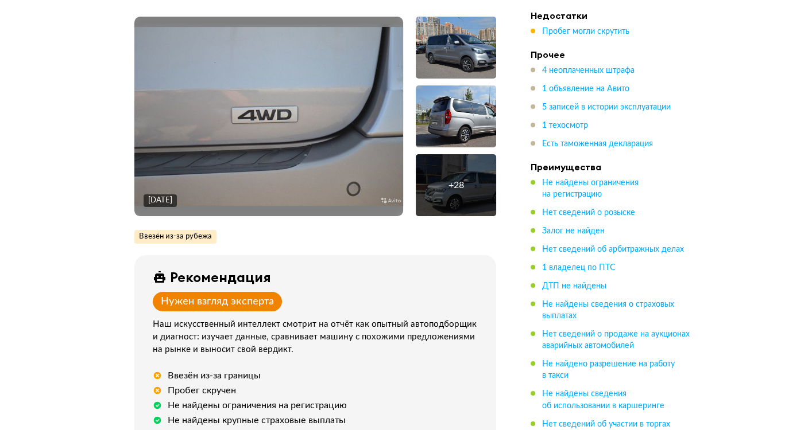
scroll to position [287, 0]
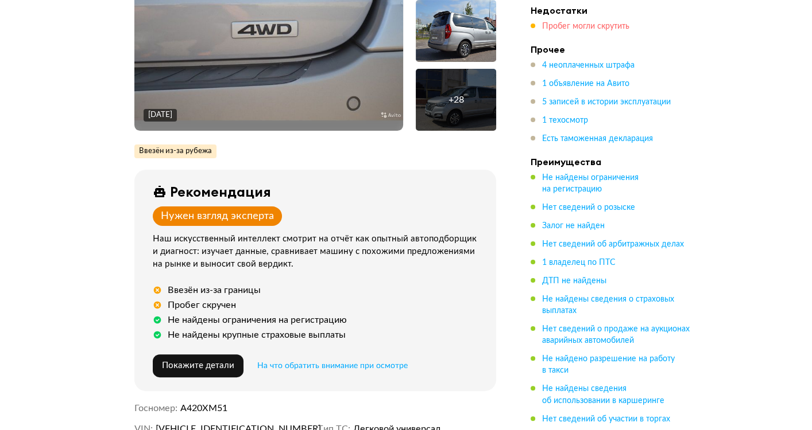
click at [567, 26] on span "Пробег могли скрутить" at bounding box center [585, 26] width 87 height 8
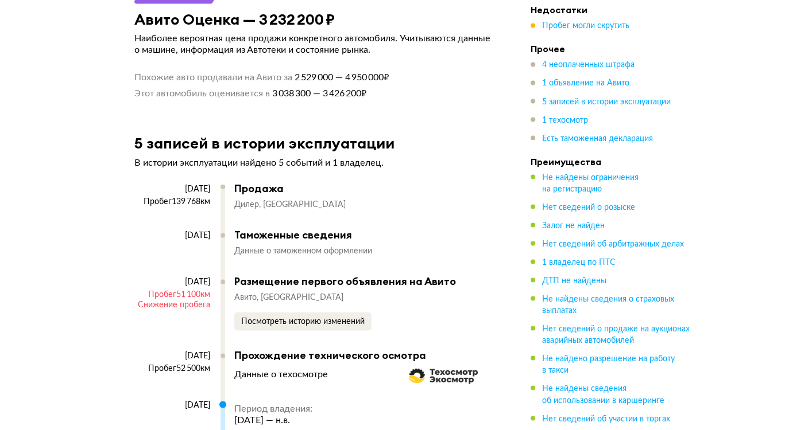
scroll to position [2310, 0]
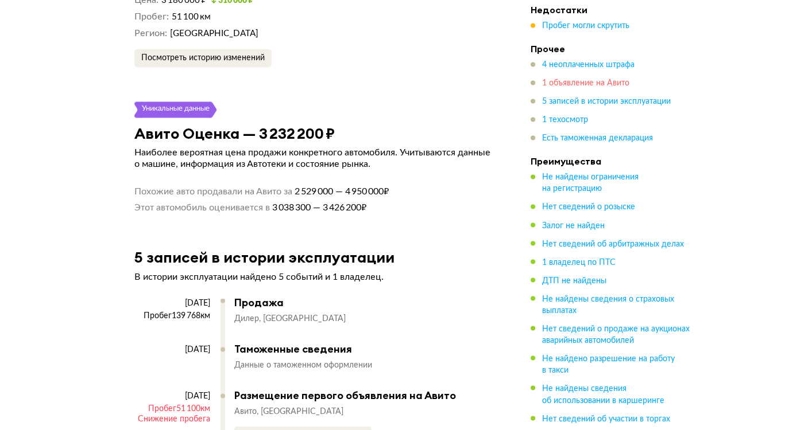
click at [571, 81] on span "1 объявление на Авито" at bounding box center [585, 84] width 87 height 8
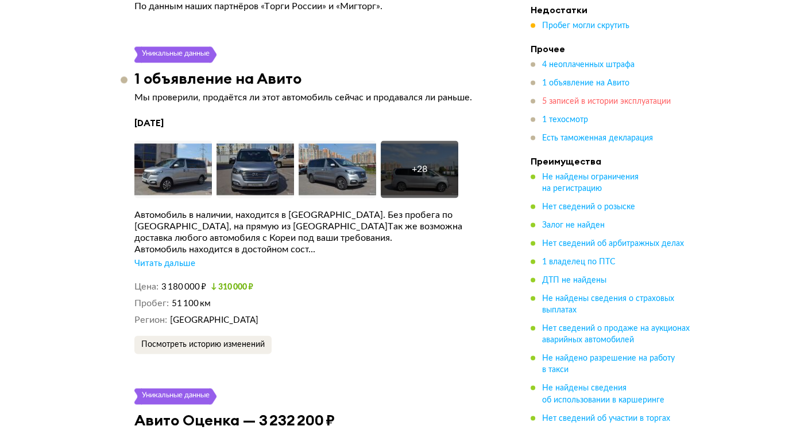
scroll to position [1997, 0]
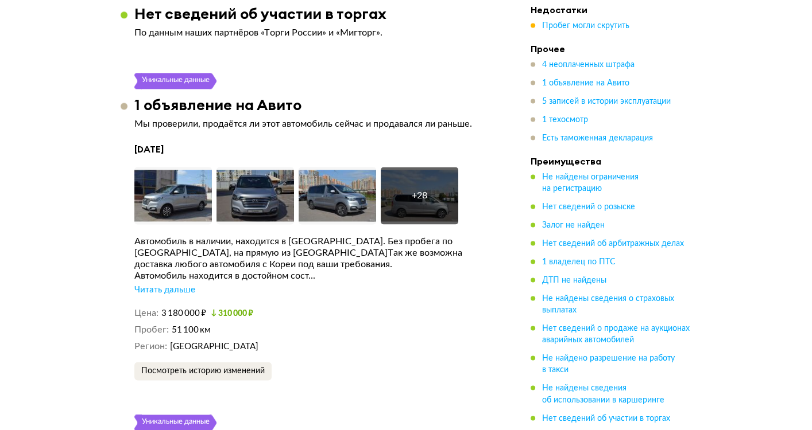
click at [152, 285] on div "Читать дальше" at bounding box center [164, 290] width 61 height 11
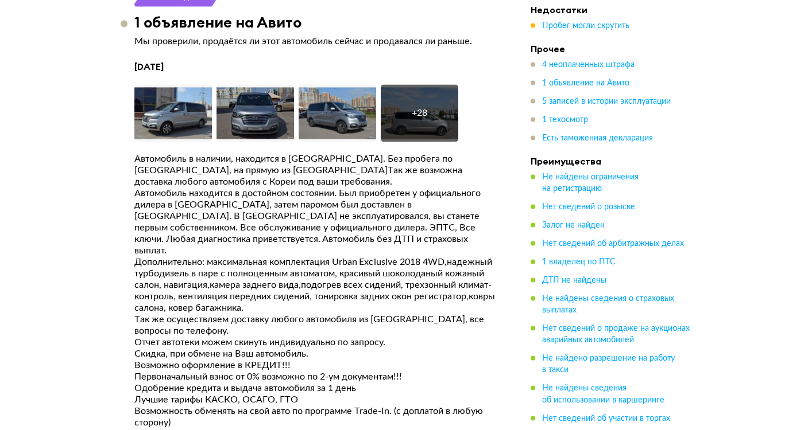
scroll to position [2054, 0]
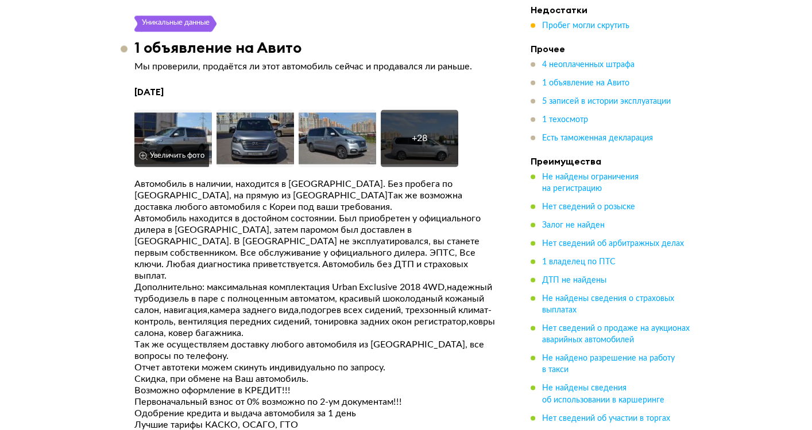
click at [166, 110] on img at bounding box center [172, 138] width 77 height 57
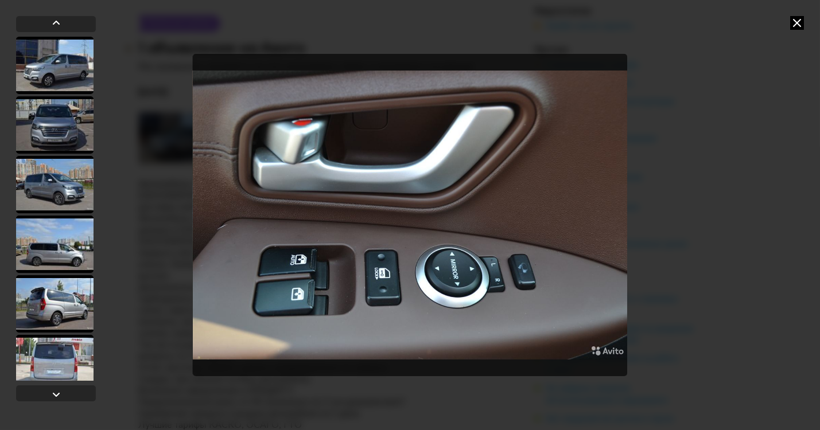
click at [798, 24] on icon at bounding box center [797, 23] width 14 height 14
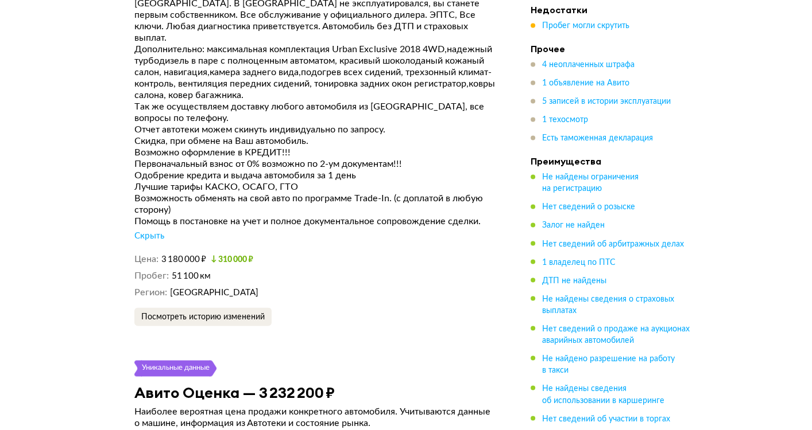
scroll to position [2341, 0]
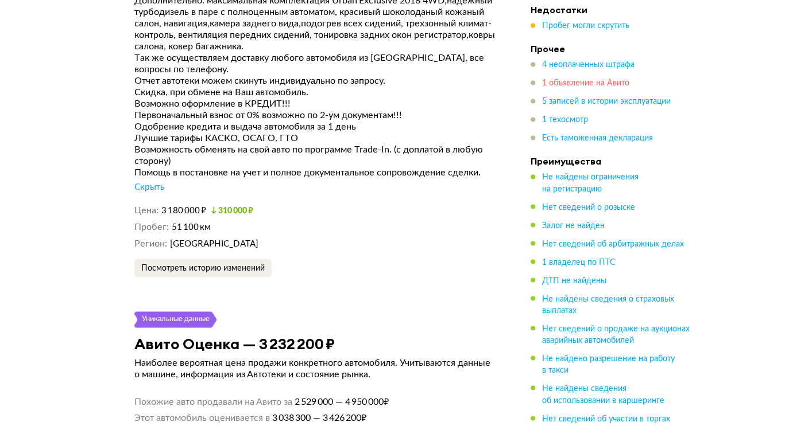
click at [569, 80] on span "1 объявление на Авито" at bounding box center [585, 84] width 87 height 8
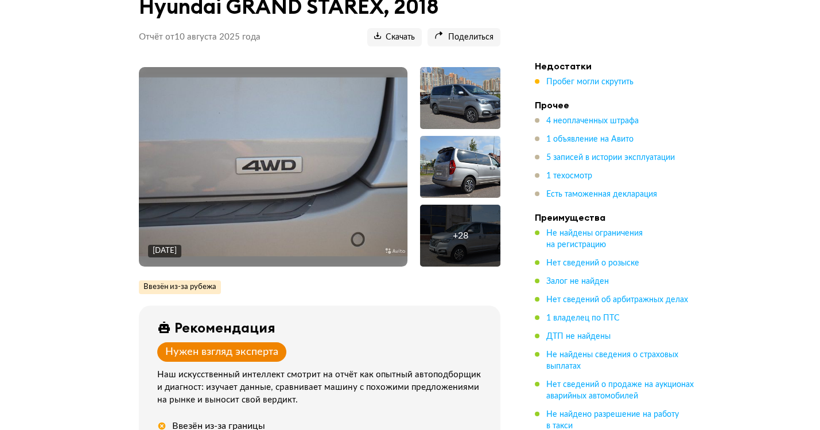
scroll to position [218, 0]
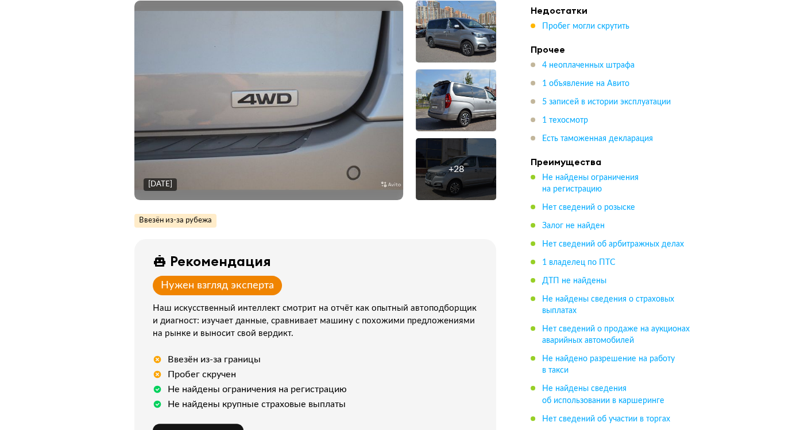
click at [461, 169] on div "+ 28" at bounding box center [455, 169] width 15 height 11
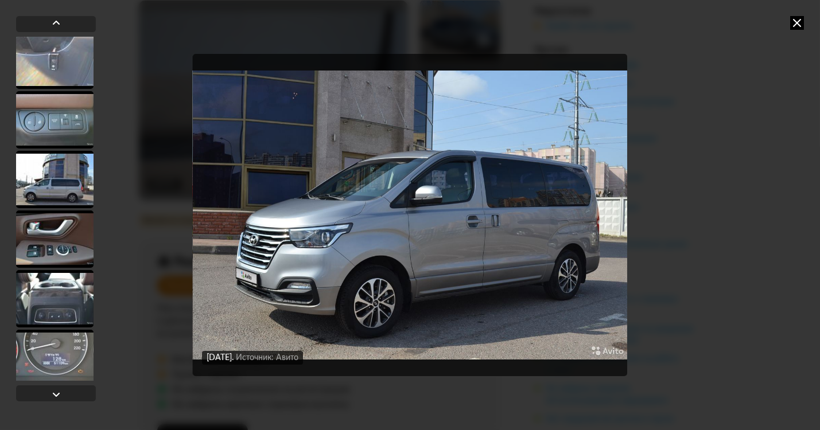
scroll to position [631, 0]
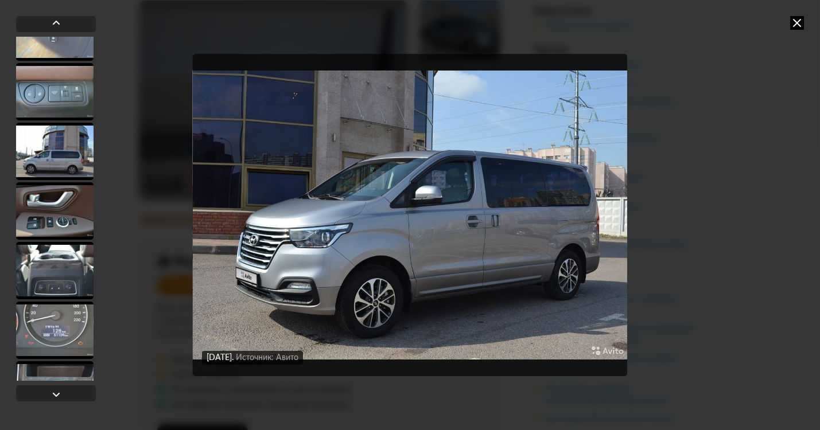
click at [67, 240] on div at bounding box center [56, 209] width 80 height 344
click at [67, 262] on div at bounding box center [54, 270] width 77 height 57
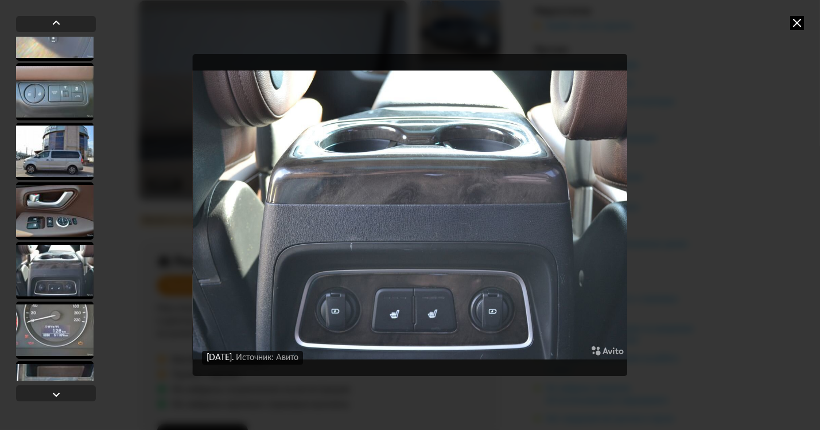
scroll to position [630, 0]
click at [71, 229] on div at bounding box center [54, 211] width 77 height 57
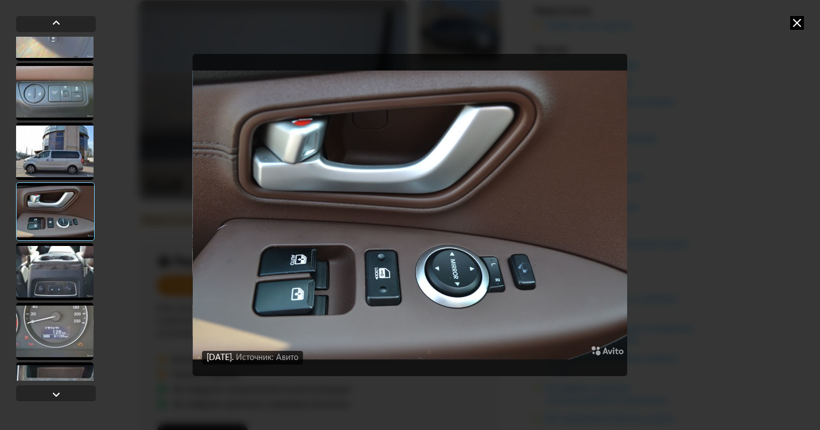
click at [61, 160] on div at bounding box center [54, 151] width 77 height 57
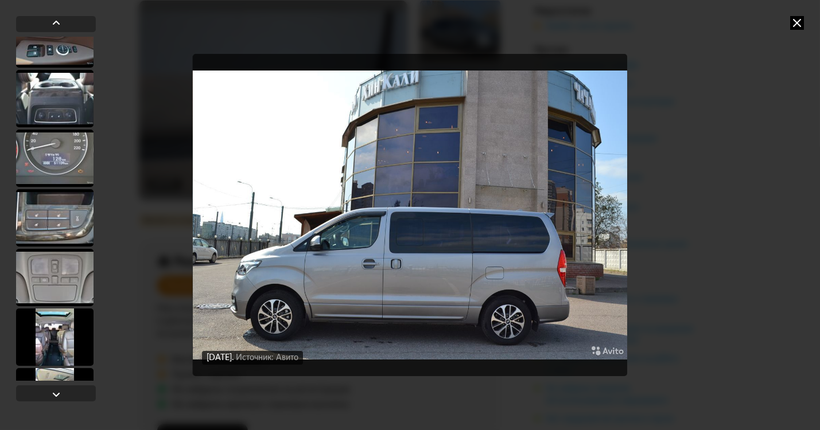
click at [55, 229] on div at bounding box center [54, 217] width 77 height 57
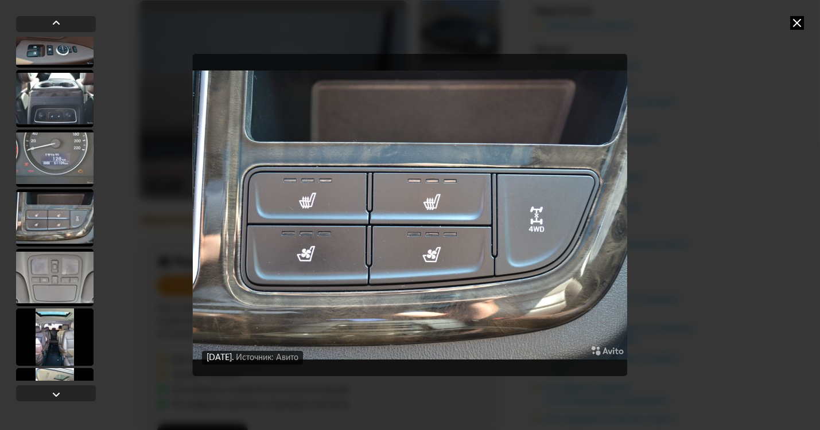
scroll to position [802, 0]
click at [53, 210] on div at bounding box center [55, 218] width 79 height 59
click at [56, 261] on div at bounding box center [54, 278] width 77 height 57
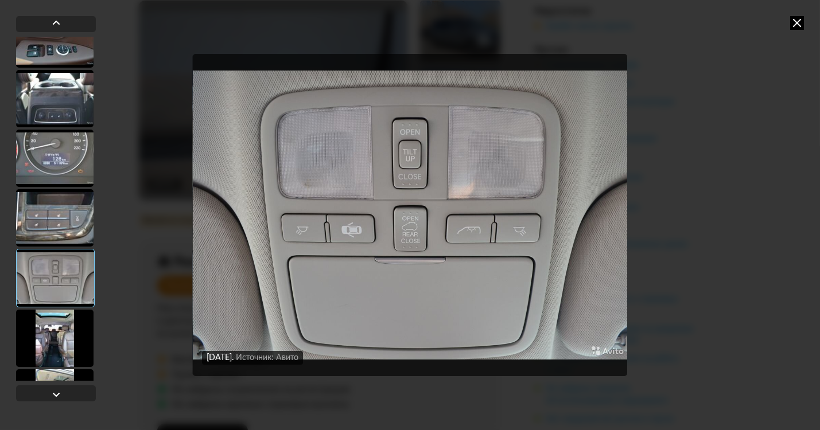
click at [63, 210] on div at bounding box center [54, 217] width 77 height 57
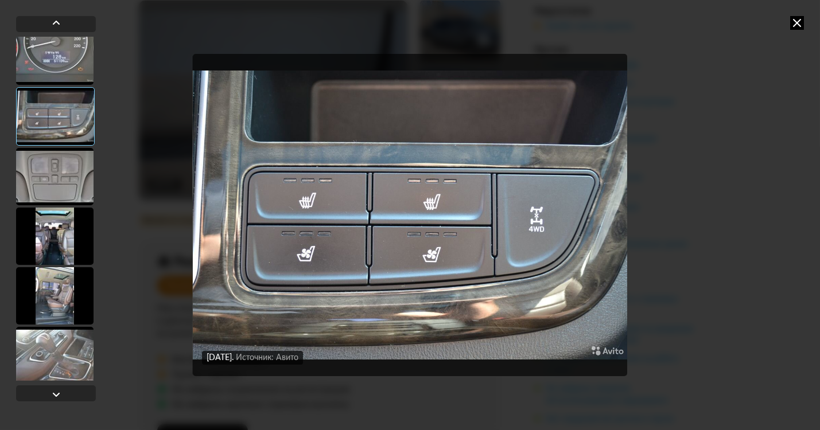
scroll to position [917, 0]
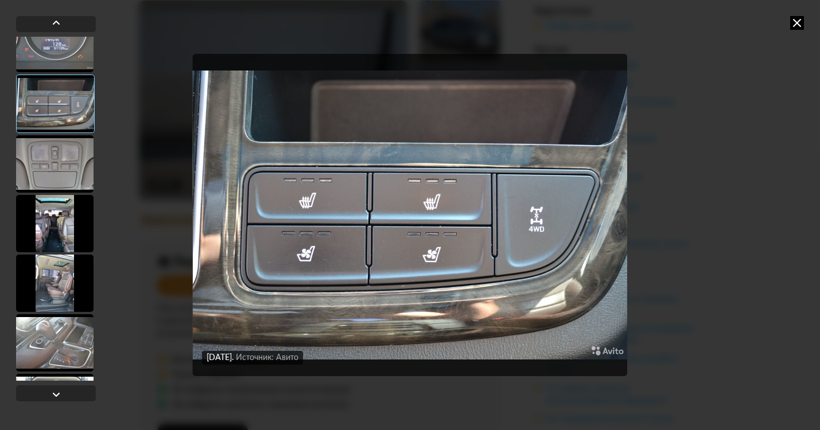
click at [53, 284] on div at bounding box center [54, 283] width 77 height 57
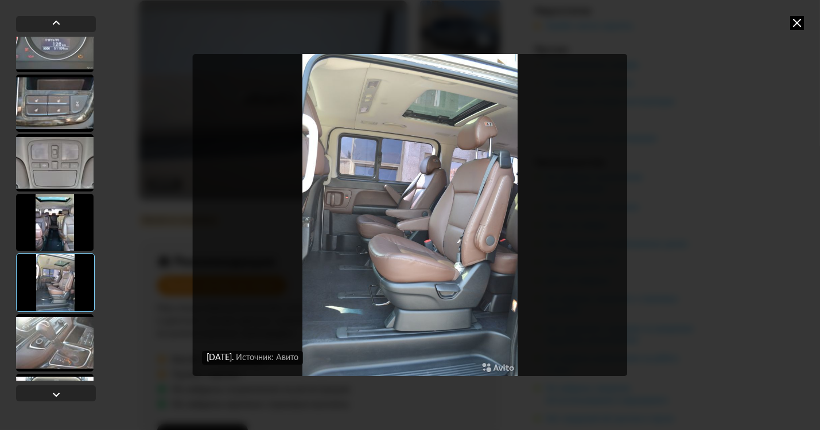
click at [55, 331] on div at bounding box center [54, 343] width 77 height 57
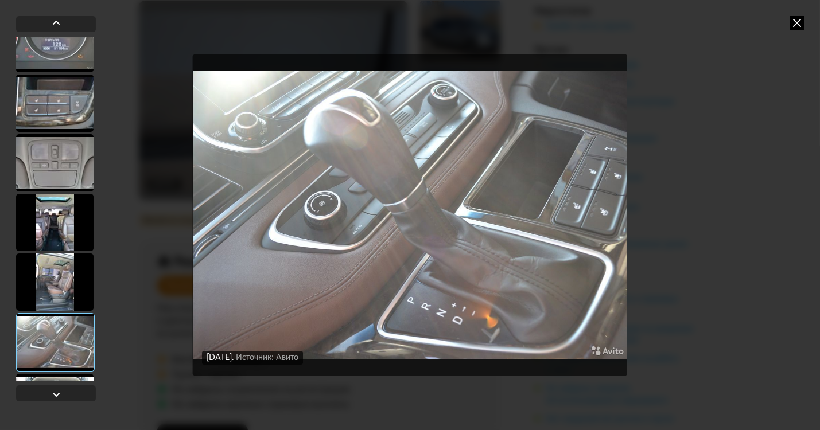
scroll to position [1089, 0]
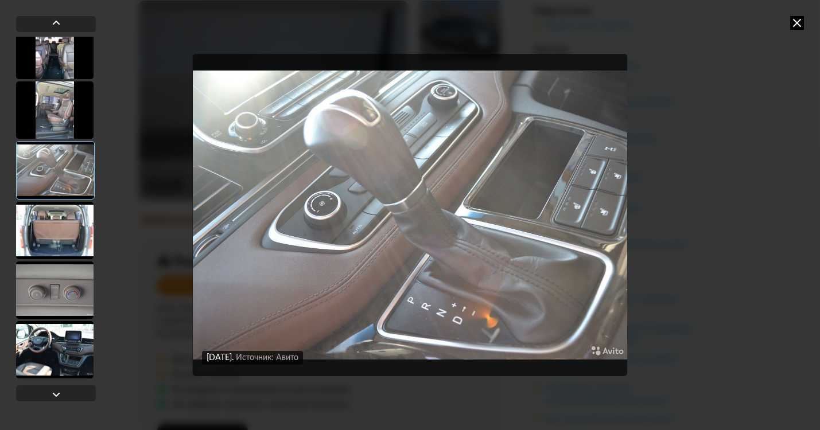
click at [53, 328] on div at bounding box center [54, 349] width 77 height 57
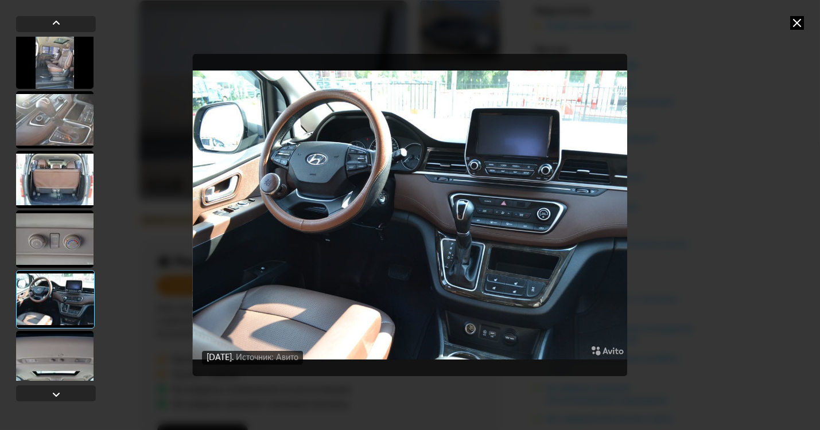
scroll to position [1147, 0]
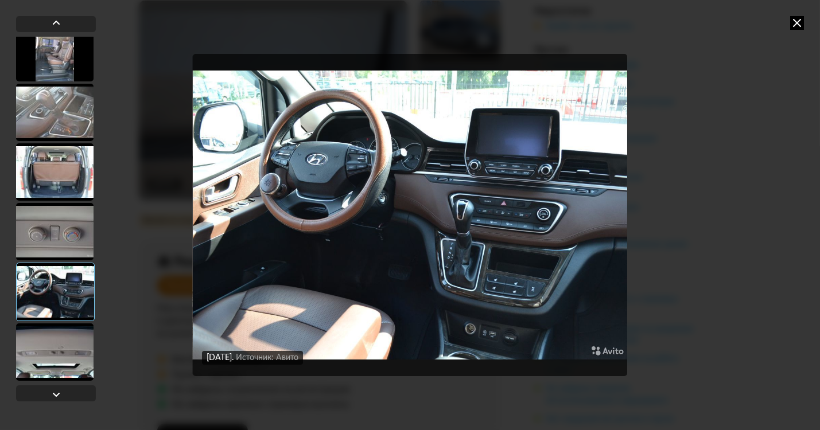
click at [54, 338] on div at bounding box center [54, 352] width 77 height 57
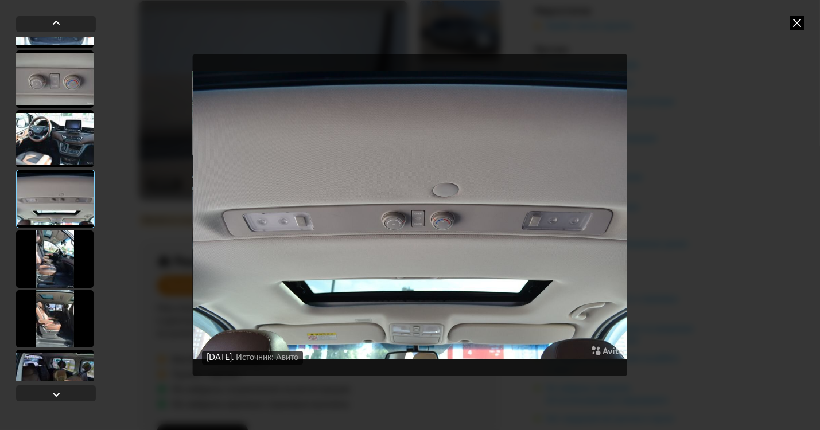
scroll to position [1434, 0]
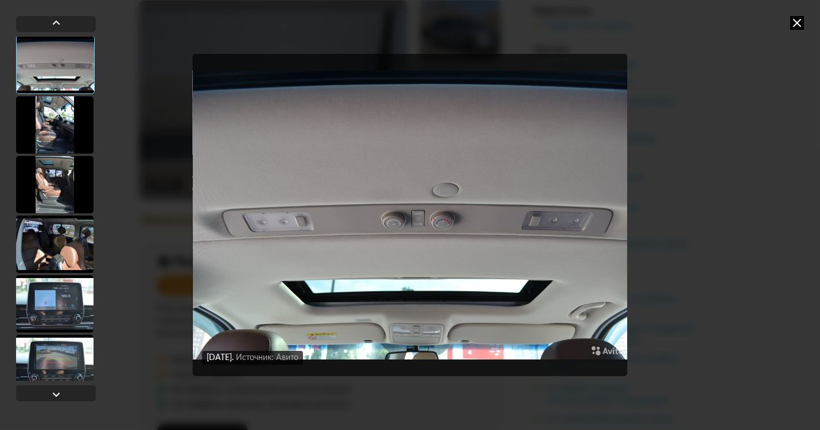
click at [56, 308] on div at bounding box center [54, 304] width 77 height 57
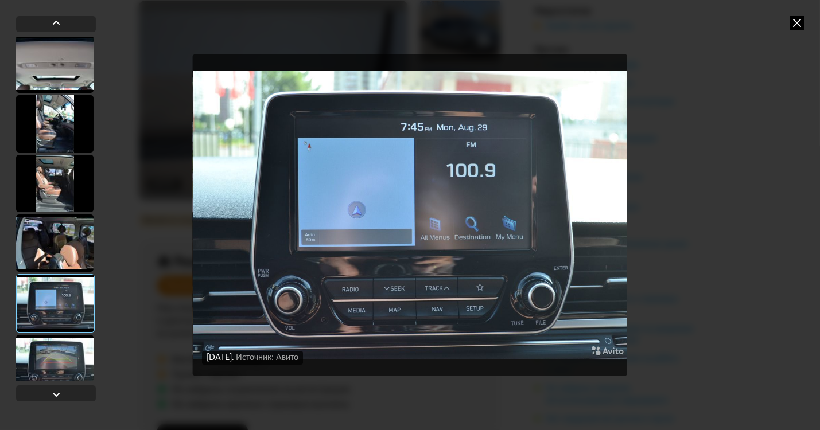
click at [55, 351] on div at bounding box center [54, 363] width 77 height 57
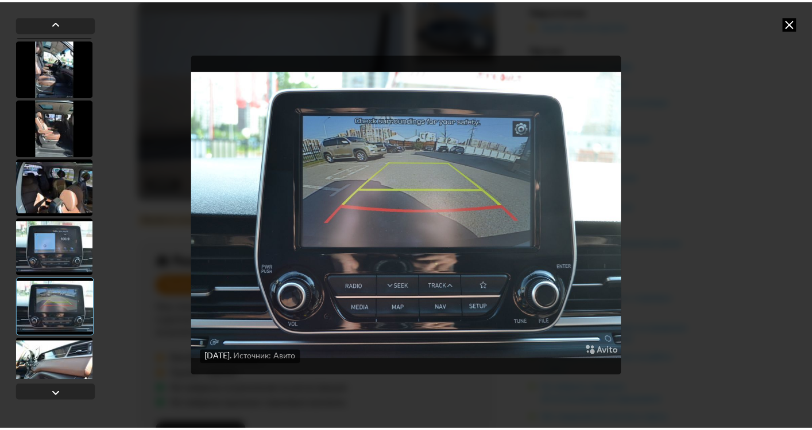
scroll to position [1507, 0]
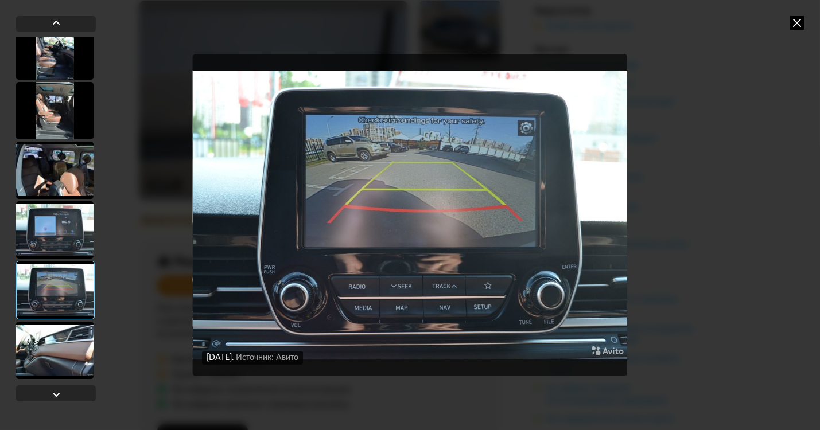
click at [60, 317] on div at bounding box center [55, 290] width 79 height 59
click at [65, 341] on div at bounding box center [54, 350] width 77 height 57
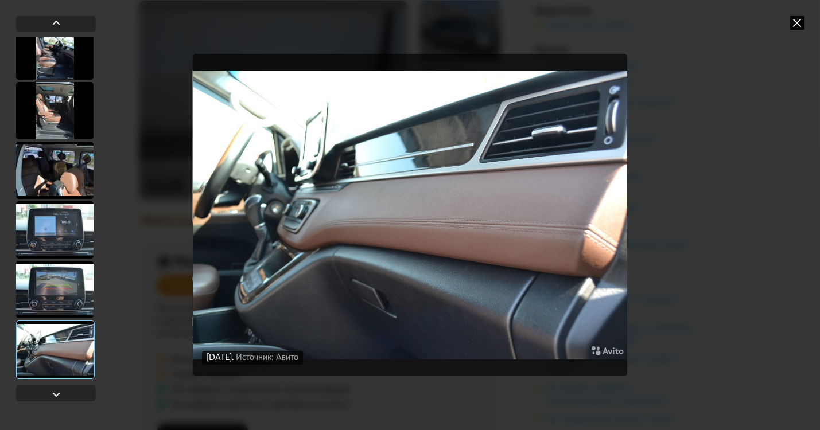
click at [800, 24] on icon at bounding box center [797, 23] width 14 height 14
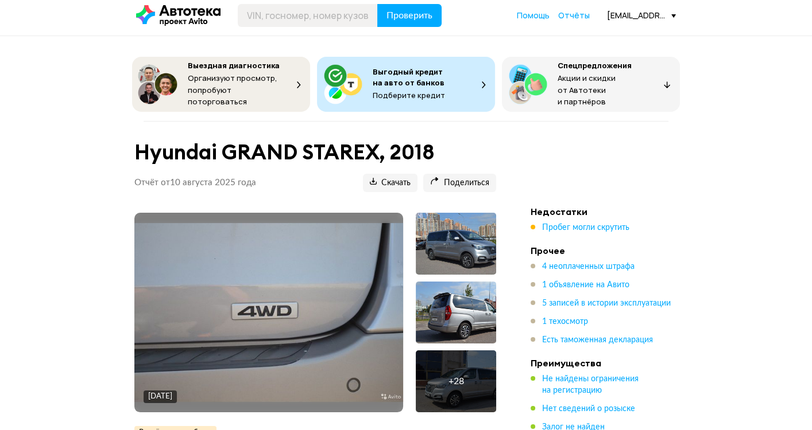
scroll to position [0, 0]
